Goal: Transaction & Acquisition: Obtain resource

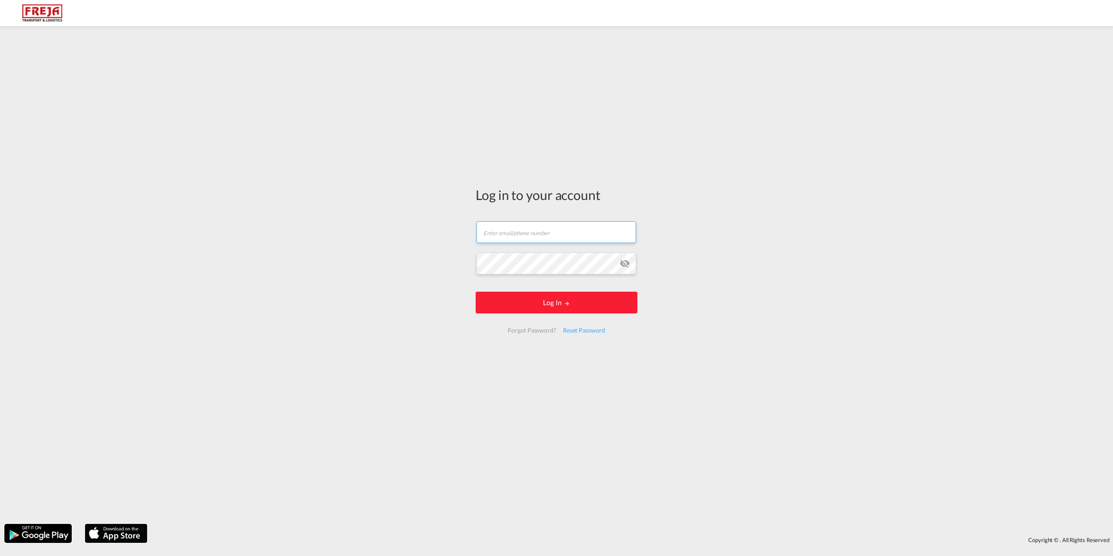
type input "[EMAIL_ADDRESS][DOMAIN_NAME]"
click at [531, 315] on form "[EMAIL_ADDRESS][DOMAIN_NAME] Email field is required Password field is required…" at bounding box center [557, 277] width 162 height 129
click at [536, 308] on button "Log In" at bounding box center [557, 303] width 162 height 22
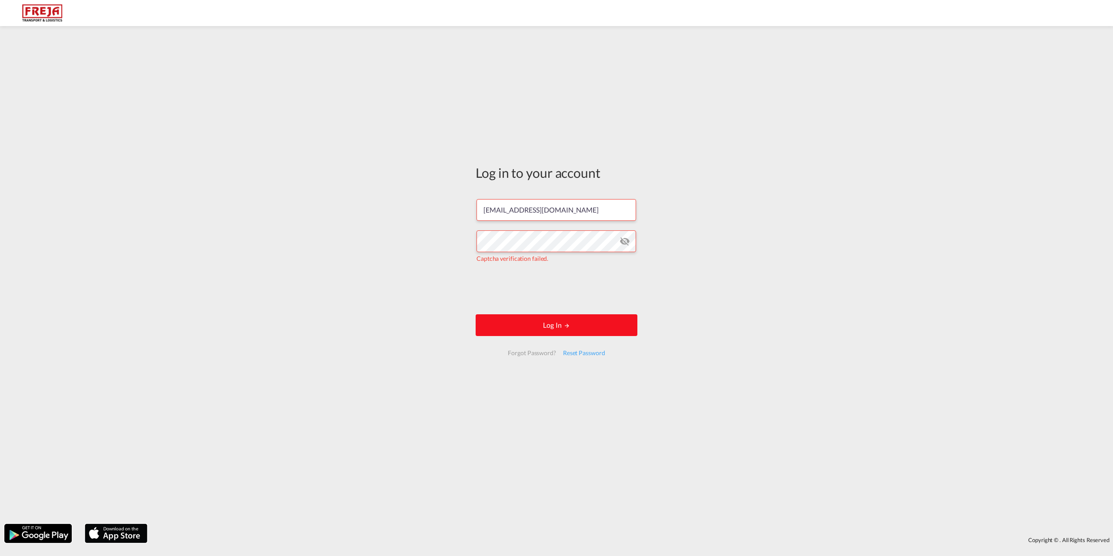
click at [575, 326] on button "Log In" at bounding box center [557, 325] width 162 height 22
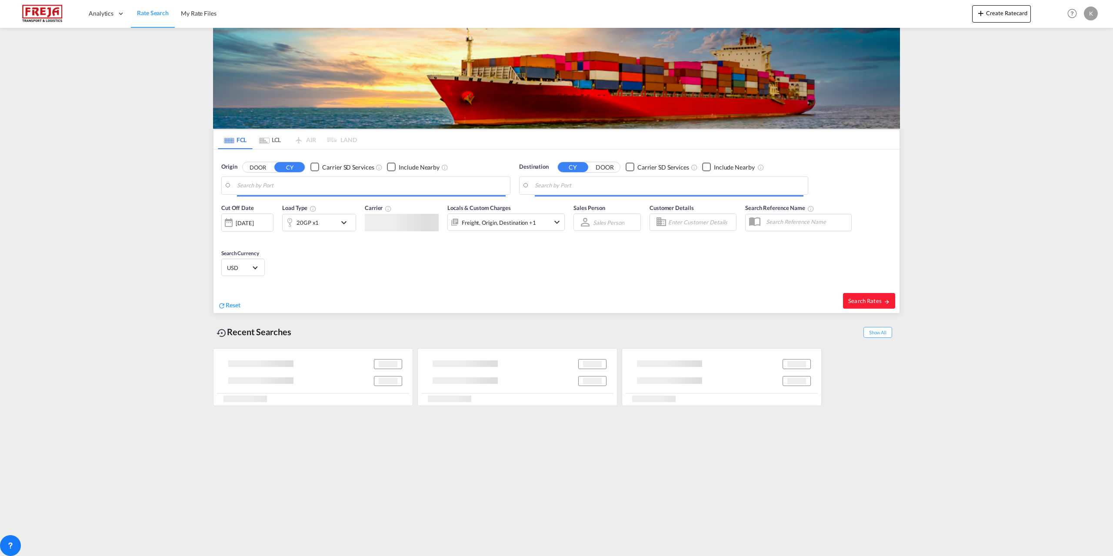
type input "Xiamen, CNXMN"
type input "[GEOGRAPHIC_DATA] ([GEOGRAPHIC_DATA]), DKCPH"
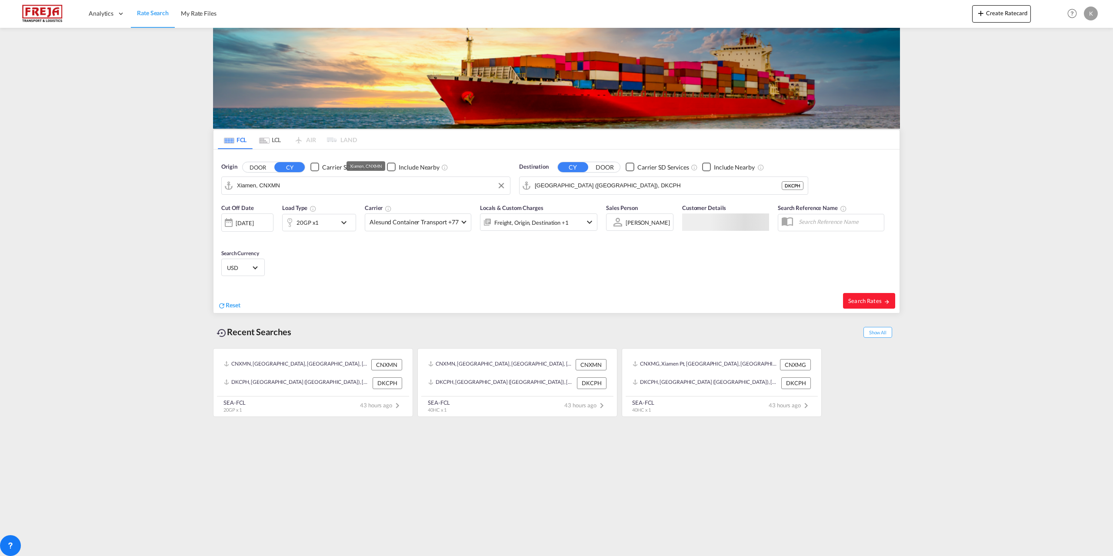
click at [284, 193] on md-autocomplete-wrap "Xiamen, CNXMN" at bounding box center [371, 187] width 269 height 17
click at [268, 211] on div "Fredericia [GEOGRAPHIC_DATA] DKFRC" at bounding box center [304, 210] width 165 height 26
type input "[GEOGRAPHIC_DATA], DKFRC"
click at [577, 185] on input "[GEOGRAPHIC_DATA] ([GEOGRAPHIC_DATA]), DKCPH" at bounding box center [669, 185] width 269 height 13
click at [568, 211] on div "Agadir [GEOGRAPHIC_DATA] [GEOGRAPHIC_DATA]" at bounding box center [602, 210] width 165 height 26
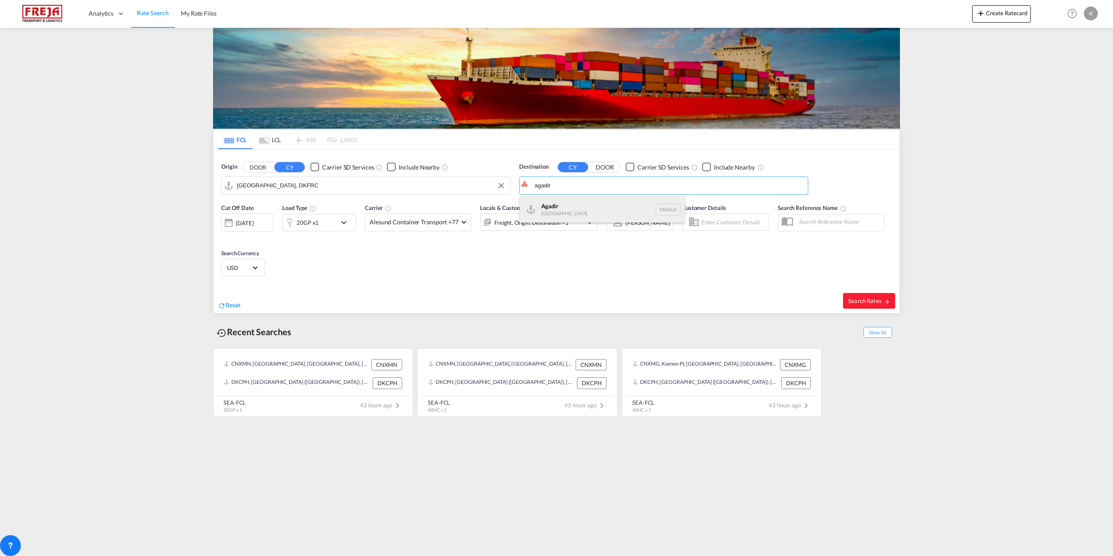
type input "Agadir, MAAGA"
click at [876, 305] on button "Search Rates" at bounding box center [869, 301] width 52 height 16
type input "DKFRC to MAAGA / [DATE]"
